Goal: Use online tool/utility: Utilize a website feature to perform a specific function

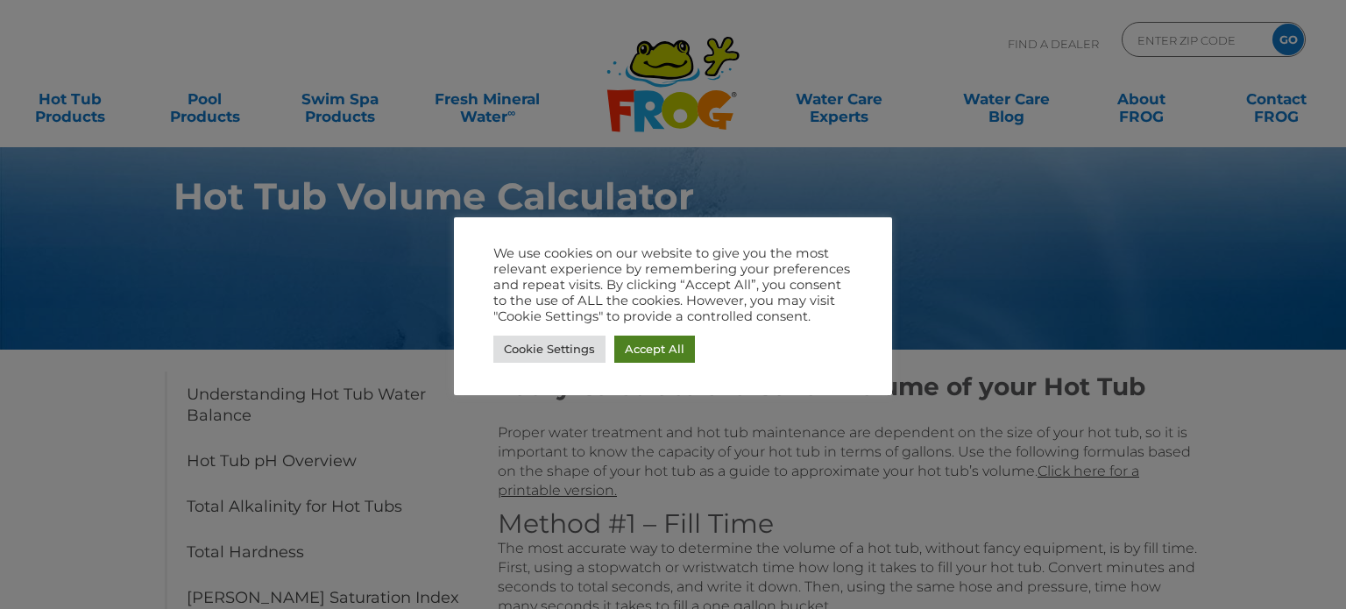
click at [652, 346] on link "Accept All" at bounding box center [654, 349] width 81 height 27
